Goal: Obtain resource: Download file/media

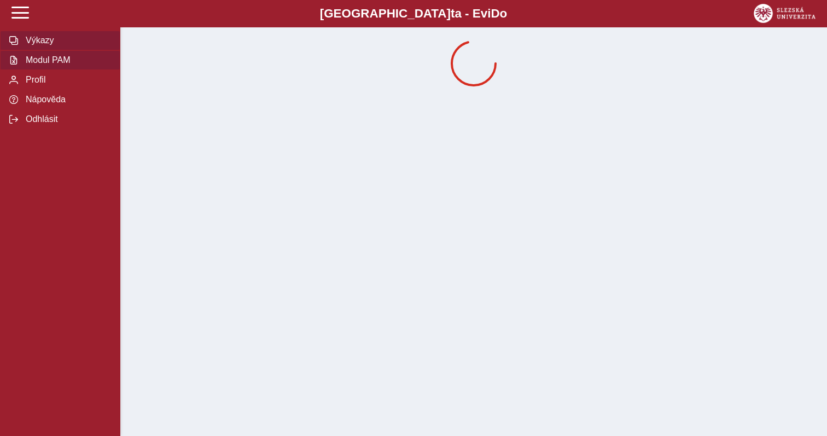
click at [54, 57] on span "Modul PAM" at bounding box center [66, 60] width 89 height 10
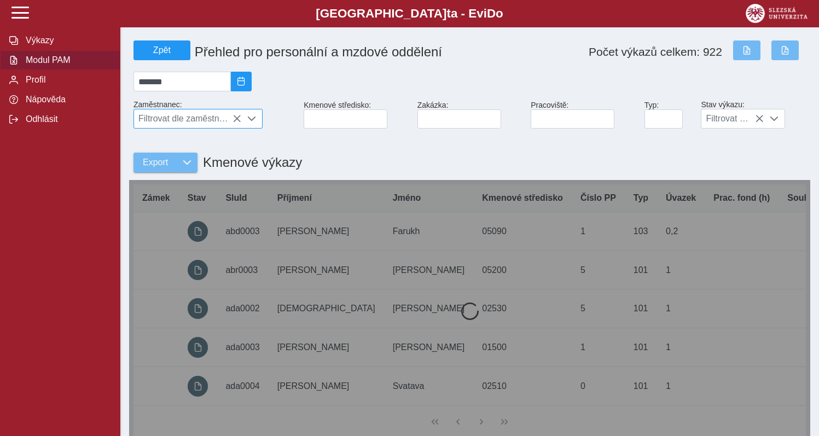
click at [212, 128] on span "Filtrovat dle zaměstnance" at bounding box center [187, 118] width 107 height 19
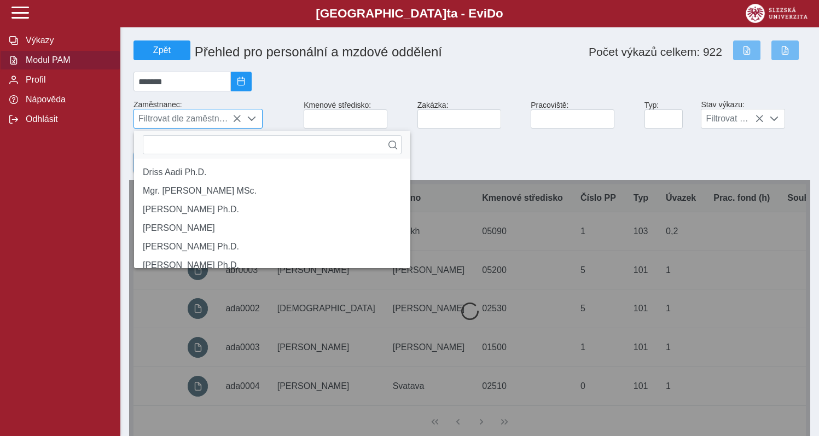
scroll to position [7, 49]
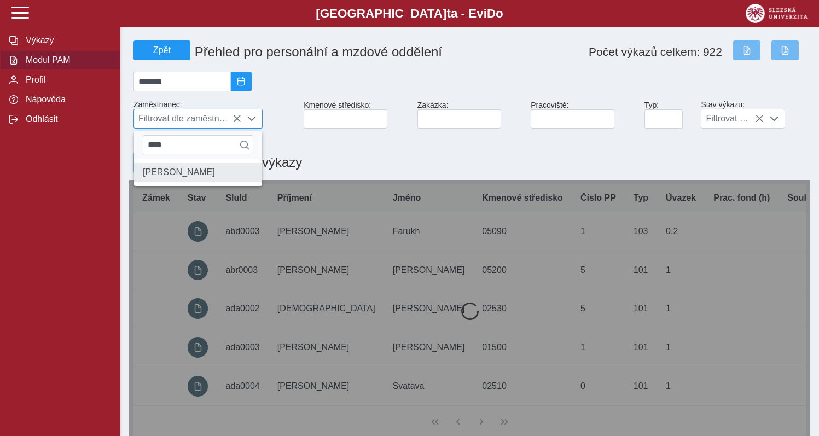
type input "****"
click at [203, 176] on li "[PERSON_NAME]" at bounding box center [198, 172] width 128 height 19
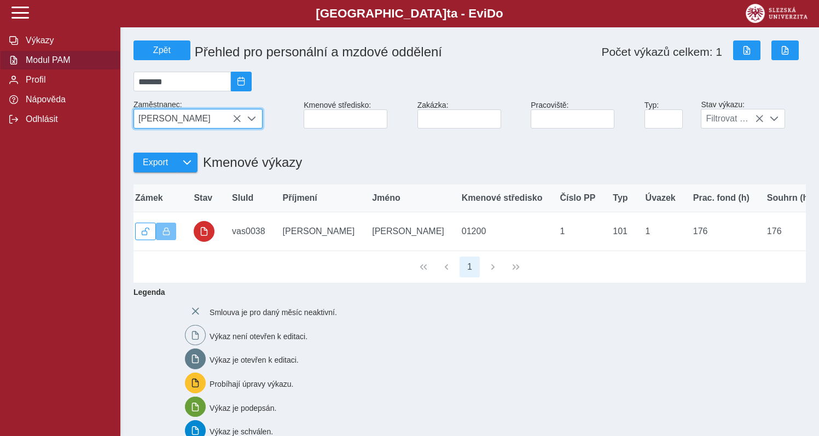
scroll to position [0, 0]
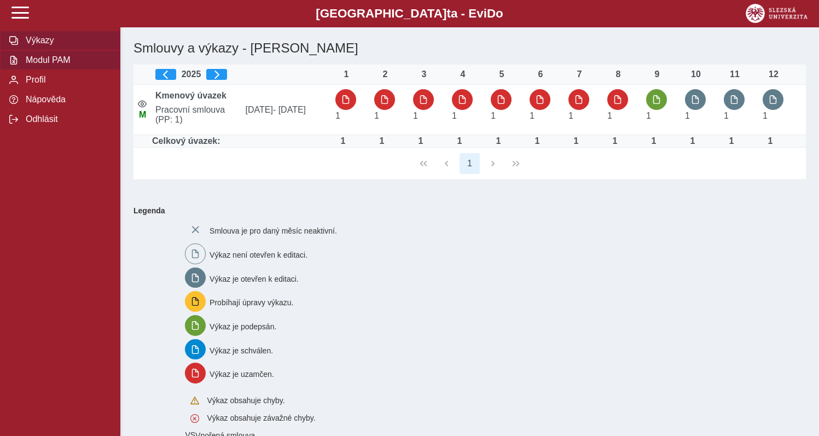
click at [66, 64] on span "Modul PAM" at bounding box center [66, 60] width 89 height 10
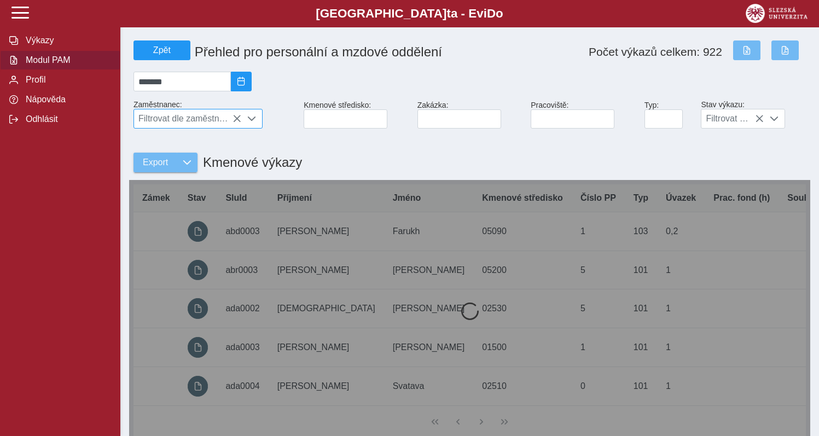
click at [219, 120] on span "Filtrovat dle zaměstnance" at bounding box center [187, 118] width 107 height 19
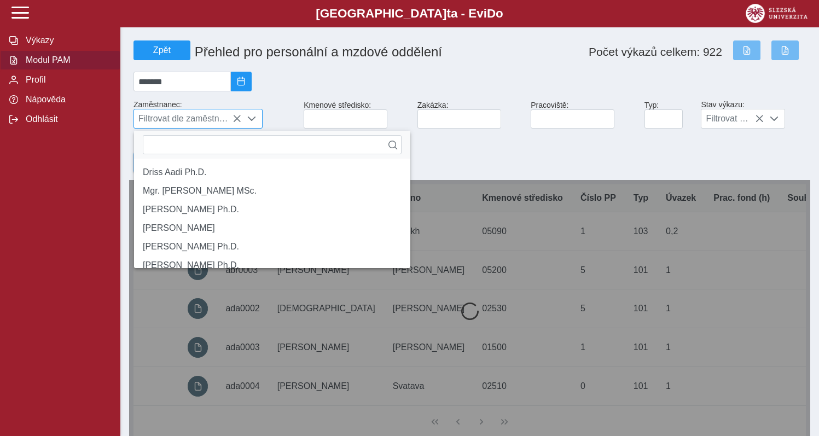
scroll to position [7, 49]
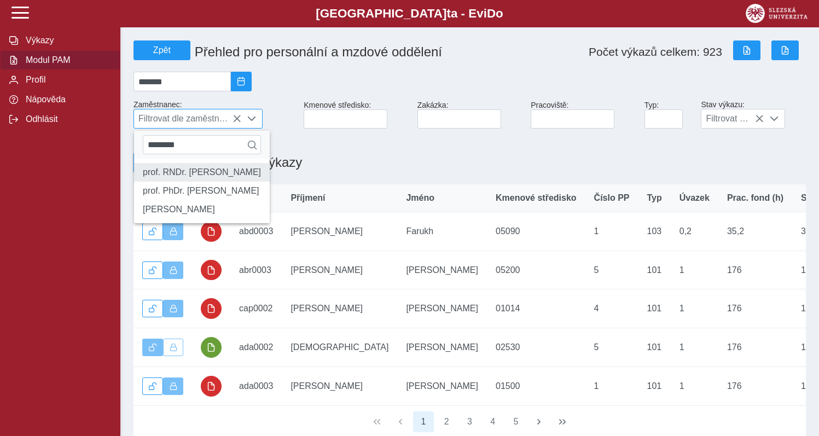
type input "********"
click at [220, 174] on li "prof. RNDr. [PERSON_NAME]" at bounding box center [202, 172] width 136 height 19
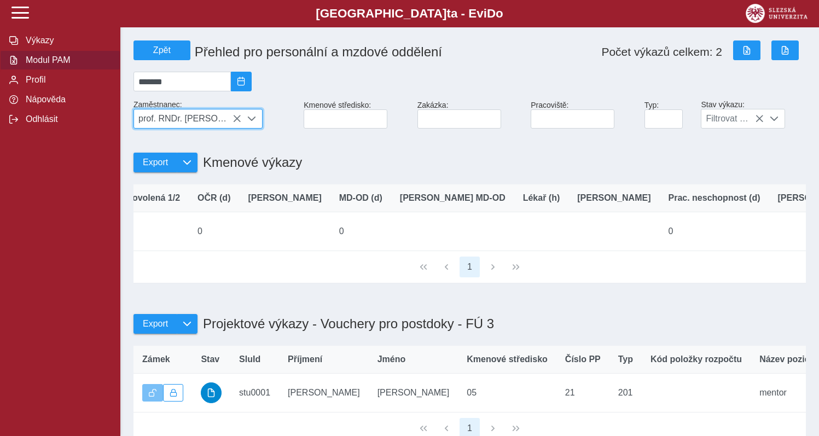
scroll to position [0, 1241]
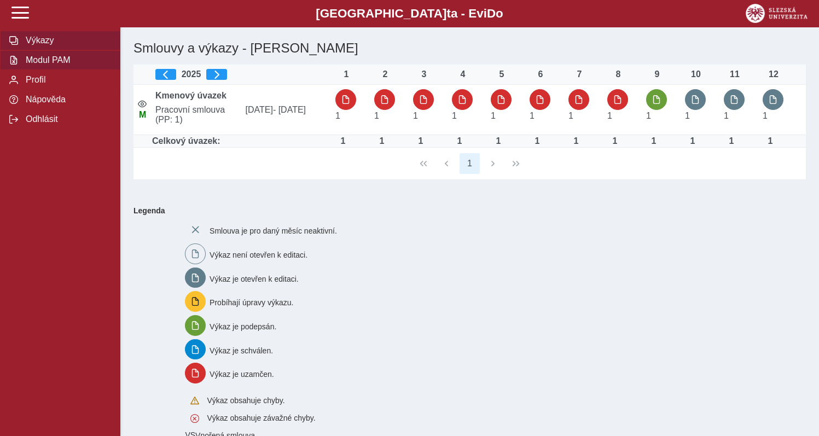
click at [38, 65] on span "Modul PAM" at bounding box center [66, 60] width 89 height 10
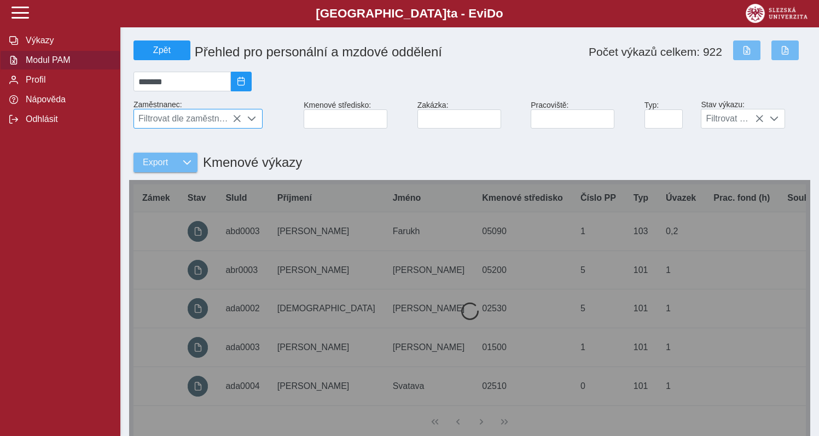
click at [188, 128] on span "Filtrovat dle zaměstnance" at bounding box center [187, 118] width 107 height 19
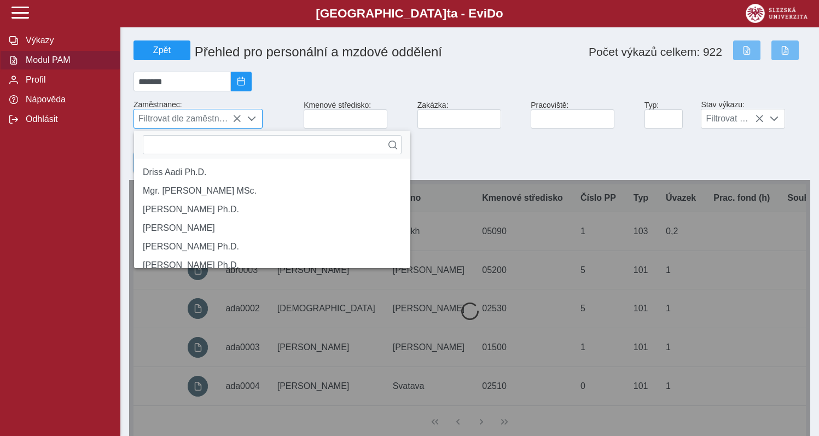
scroll to position [7, 49]
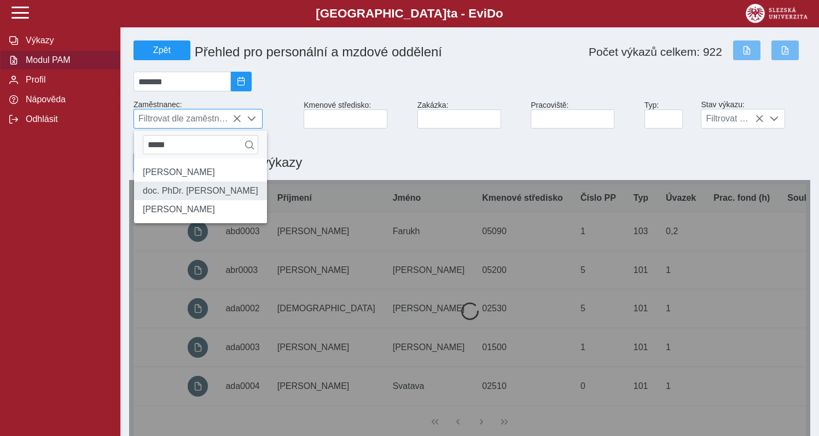
type input "*****"
click at [191, 198] on li "doc. PhDr. [PERSON_NAME]" at bounding box center [200, 191] width 133 height 19
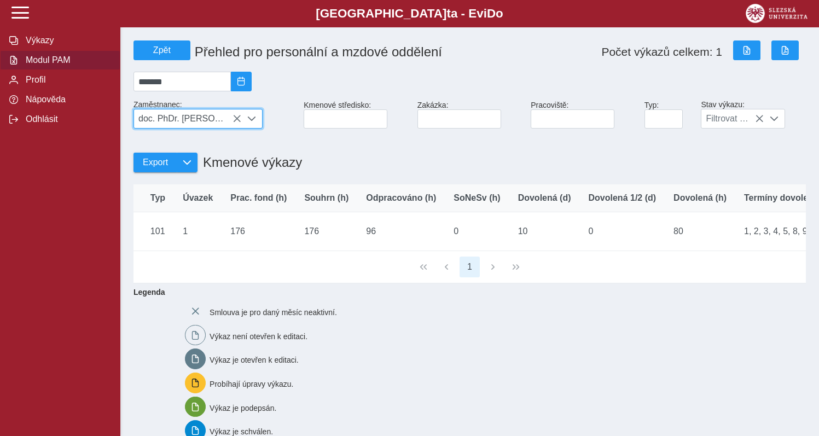
scroll to position [0, 554]
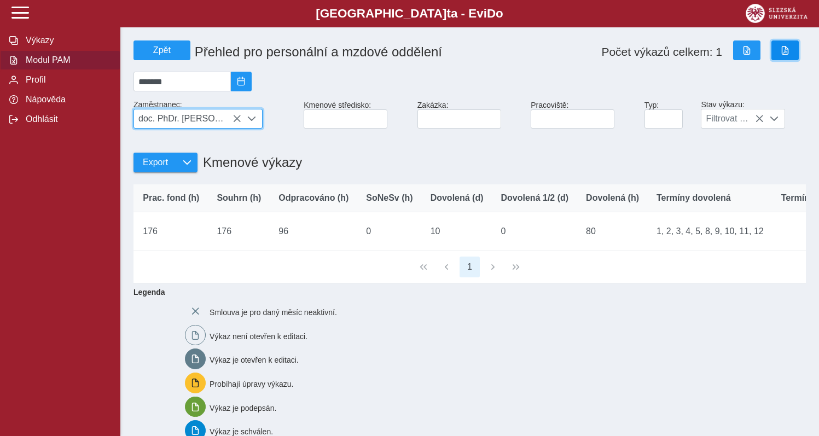
click at [779, 53] on button "button" at bounding box center [784, 50] width 27 height 20
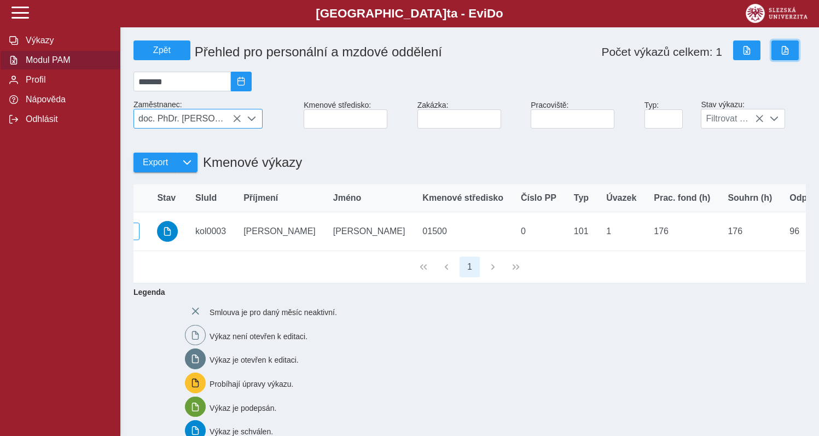
scroll to position [0, 0]
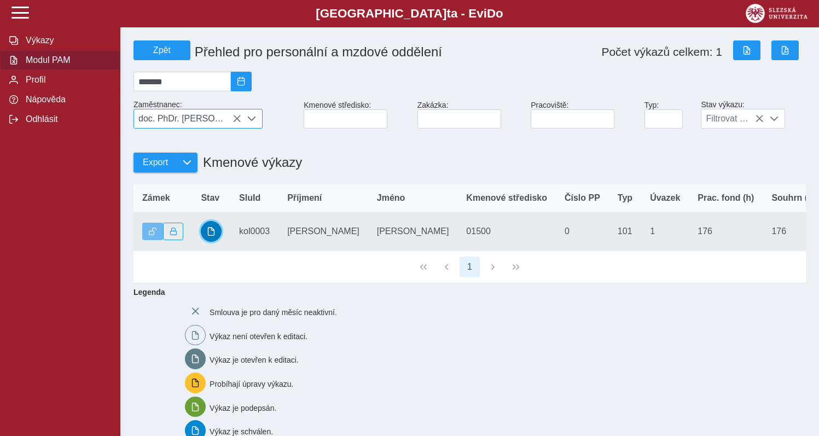
click at [204, 237] on button "button" at bounding box center [211, 231] width 21 height 21
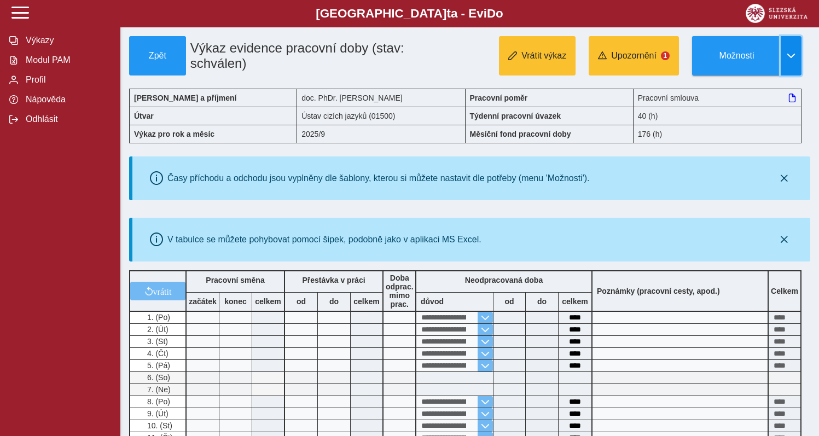
click at [787, 54] on span "button" at bounding box center [790, 55] width 9 height 9
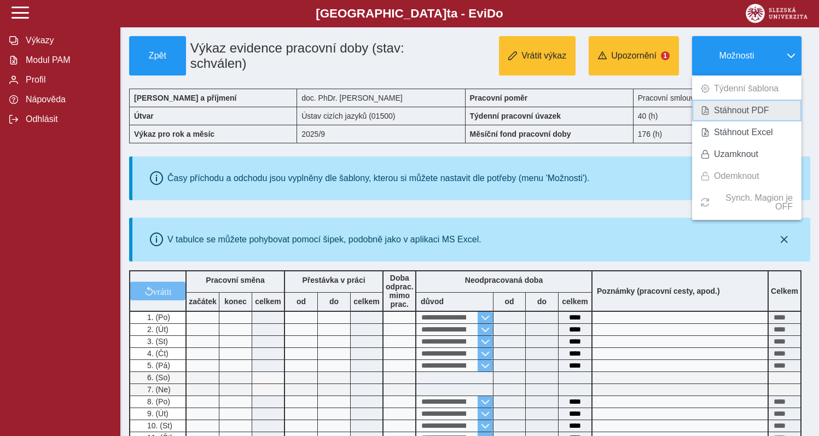
click at [733, 110] on span "Stáhnout PDF" at bounding box center [741, 110] width 55 height 9
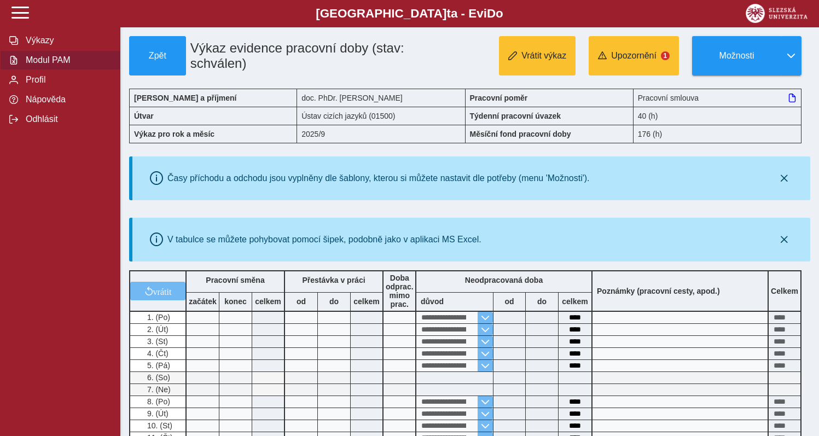
click at [60, 65] on span "Modul PAM" at bounding box center [66, 60] width 89 height 10
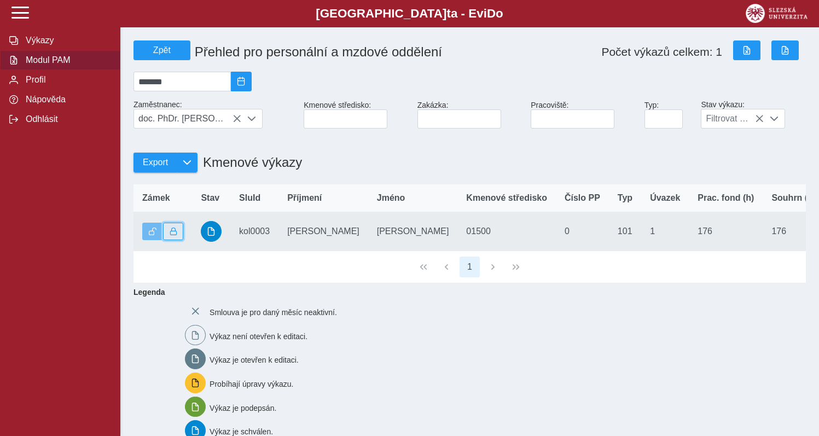
click at [174, 235] on span "button" at bounding box center [174, 231] width 8 height 8
